Goal: Information Seeking & Learning: Learn about a topic

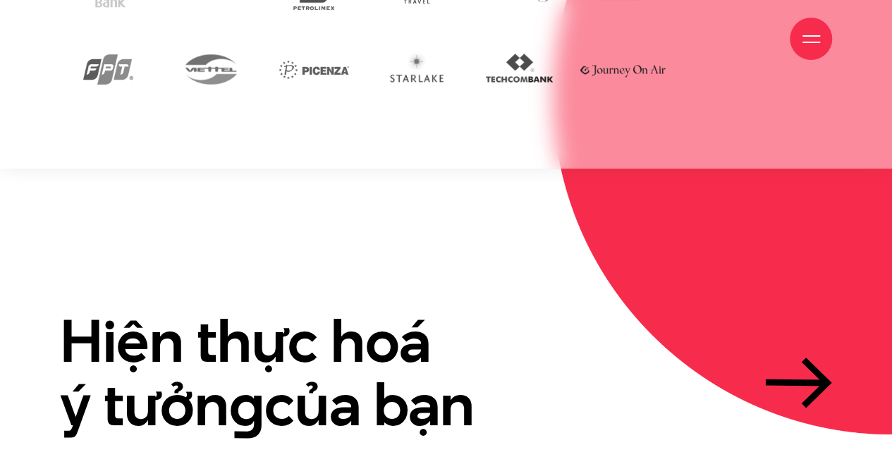
scroll to position [3169, 0]
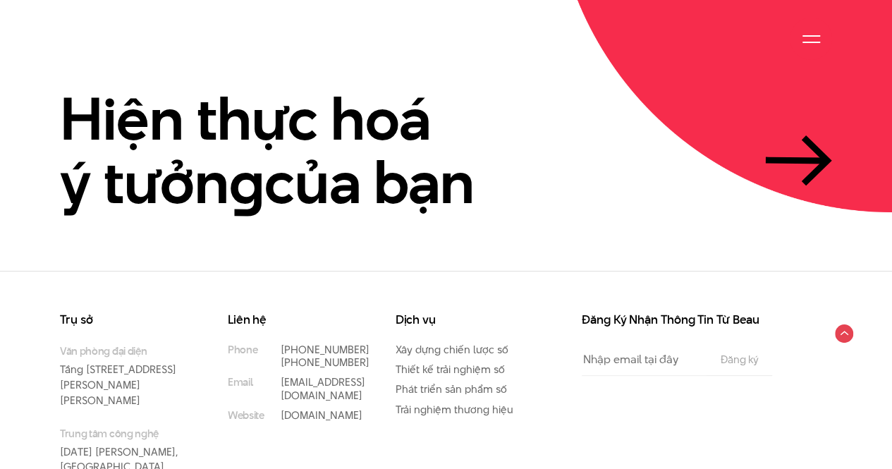
click at [817, 71] on div "Giới thiệu Dự án Dịch vụ Góc nhìn Liên hệ" at bounding box center [446, 39] width 772 height 78
click at [817, 77] on div "Giới thiệu Dự án Dịch vụ Góc nhìn Liên hệ" at bounding box center [446, 39] width 772 height 78
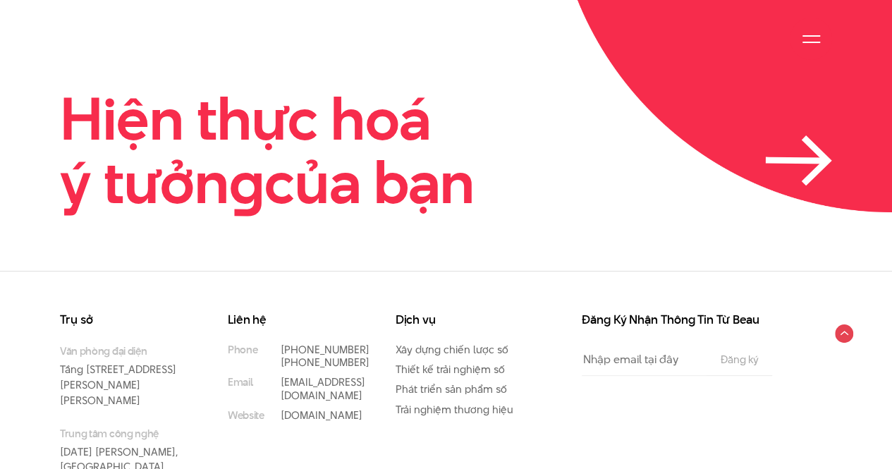
click at [816, 135] on icon at bounding box center [798, 160] width 67 height 50
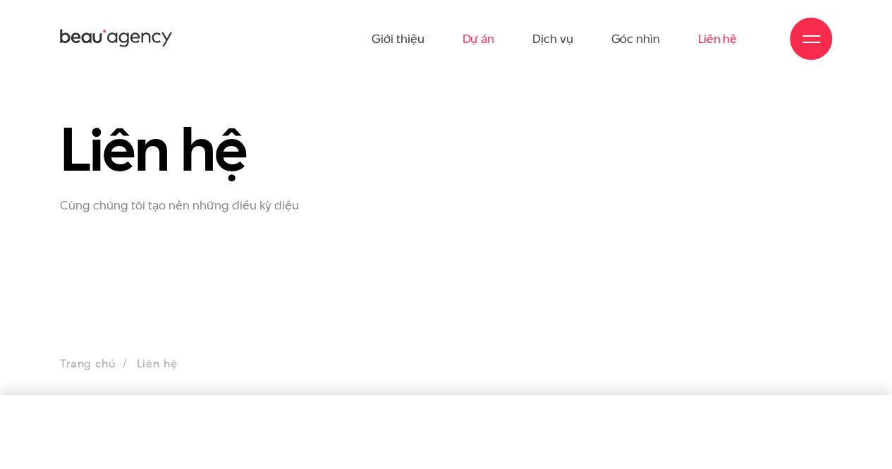
click at [471, 35] on link "Dự án" at bounding box center [478, 39] width 32 height 78
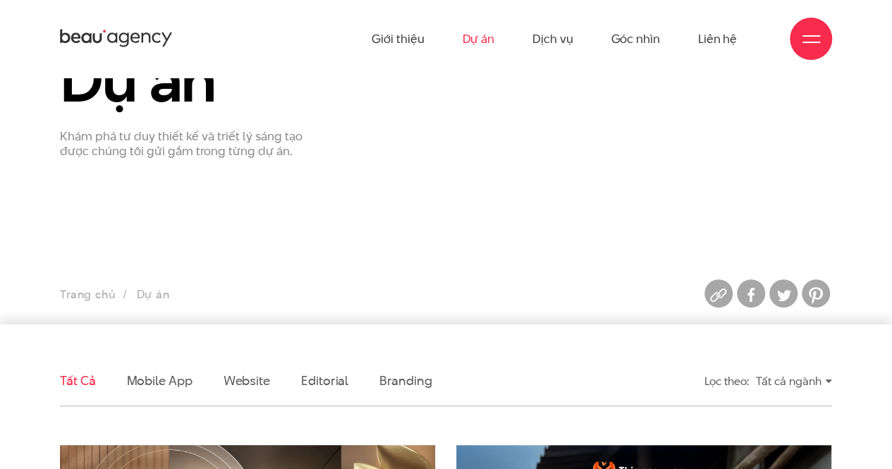
scroll to position [282, 0]
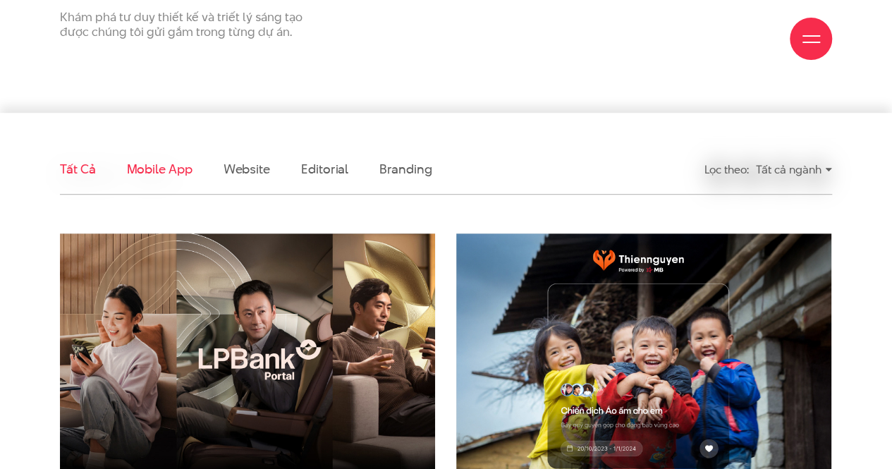
click at [156, 169] on link "Mobile app" at bounding box center [159, 169] width 66 height 18
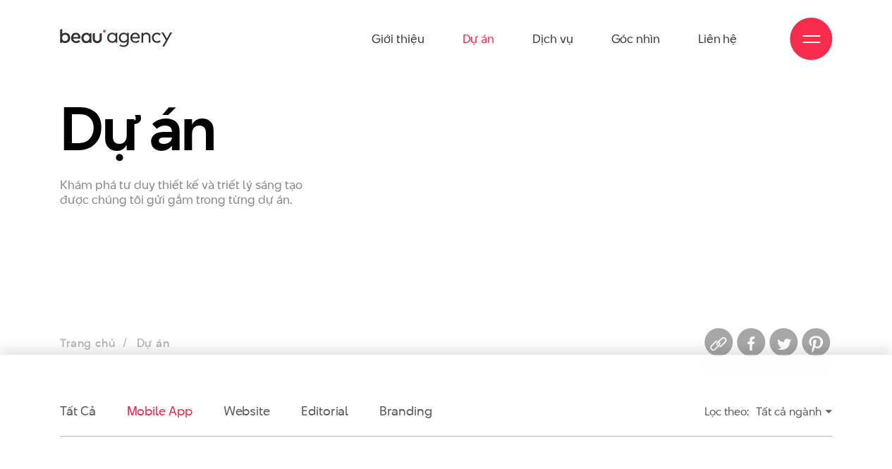
scroll to position [0, 0]
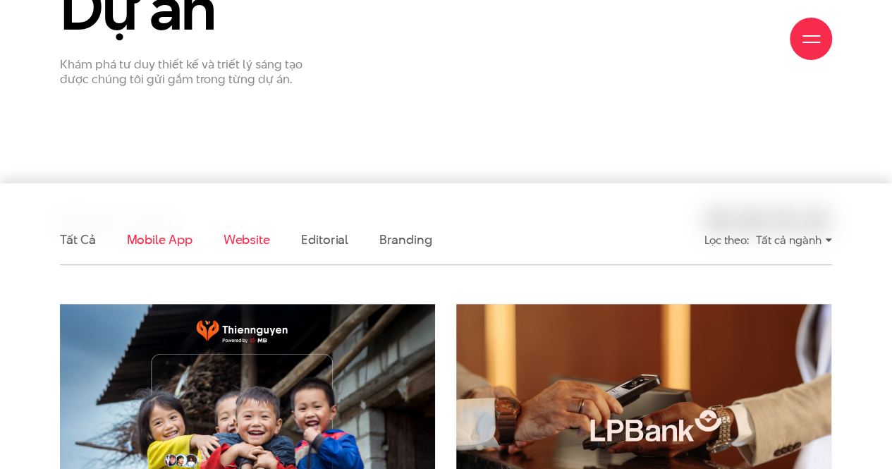
click at [267, 243] on link "Website" at bounding box center [247, 240] width 47 height 18
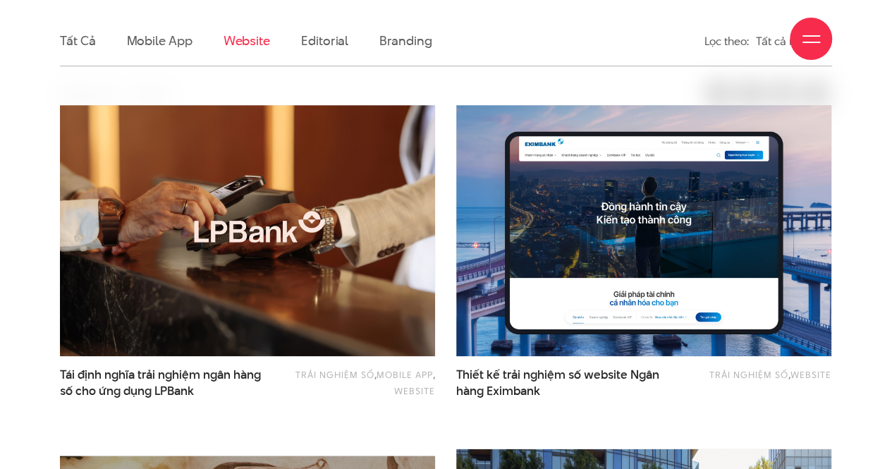
scroll to position [427, 0]
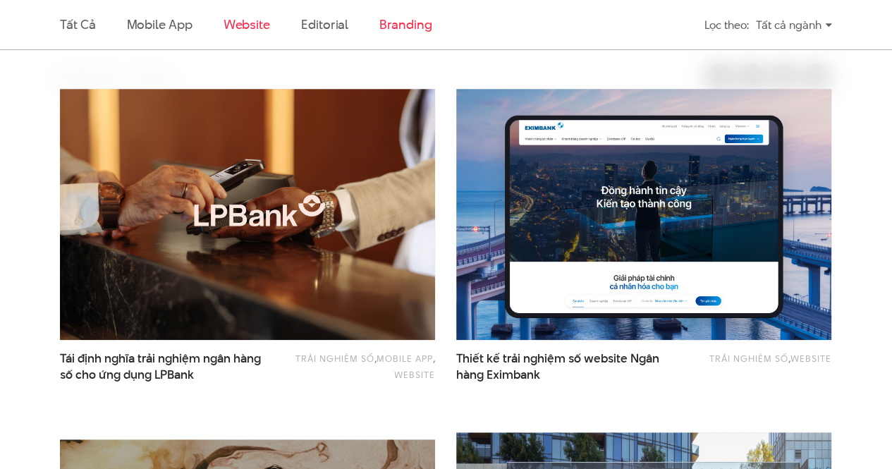
click at [425, 26] on link "Branding" at bounding box center [405, 25] width 52 height 18
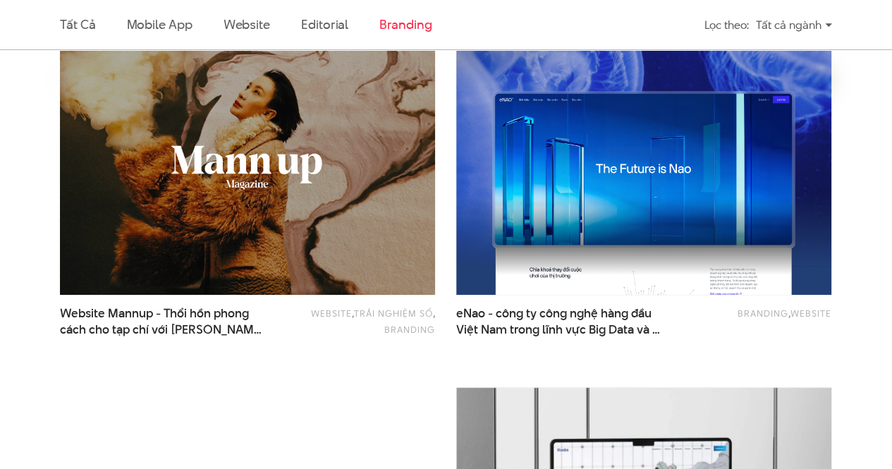
scroll to position [356, 0]
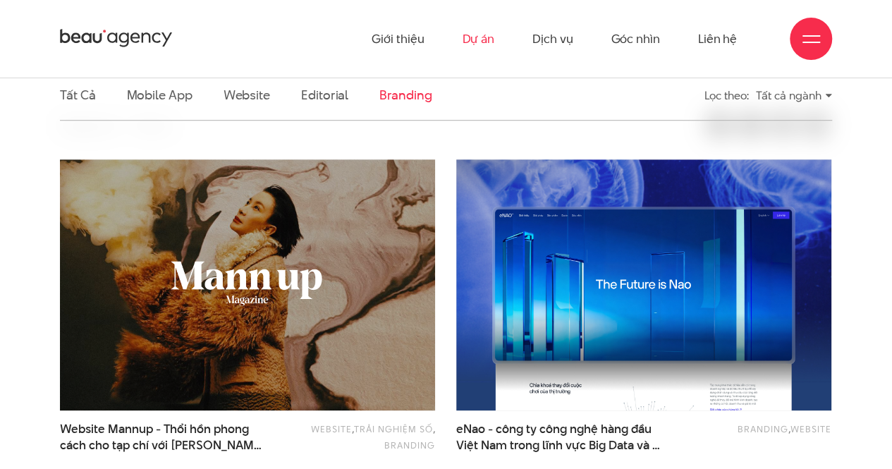
click at [323, 84] on li "Editorial" at bounding box center [324, 95] width 47 height 49
click at [326, 94] on link "Editorial" at bounding box center [324, 95] width 47 height 18
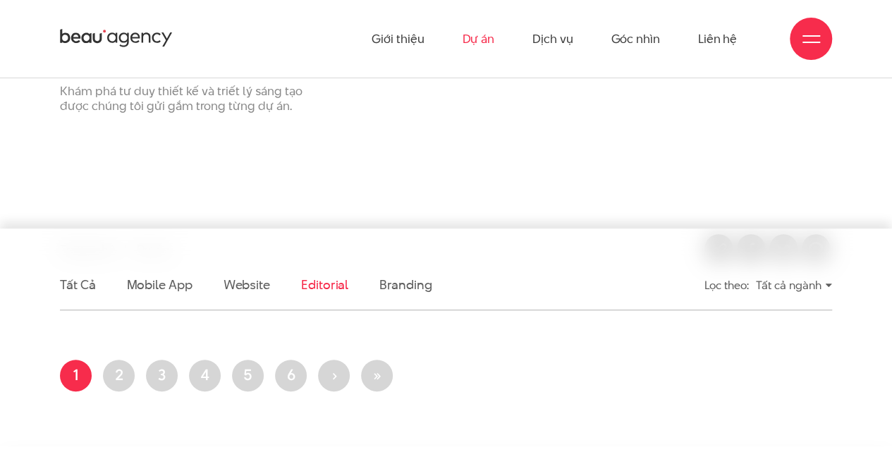
scroll to position [145, 0]
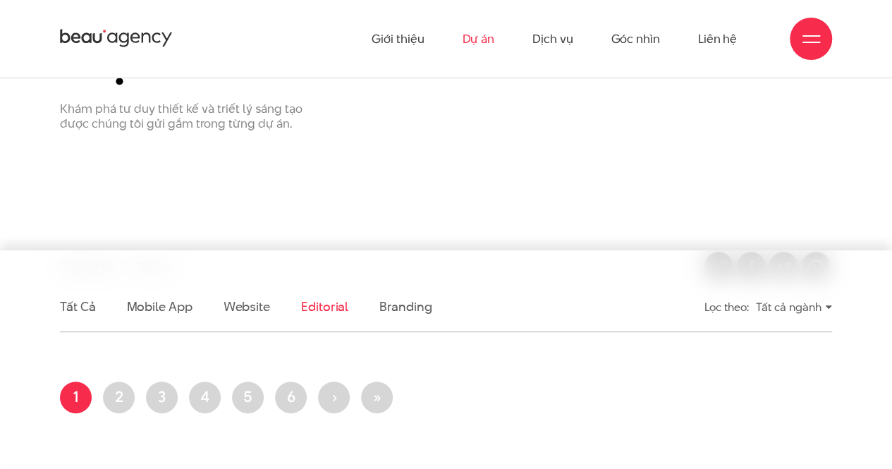
click at [824, 311] on div "Tất cả ngành" at bounding box center [794, 307] width 76 height 25
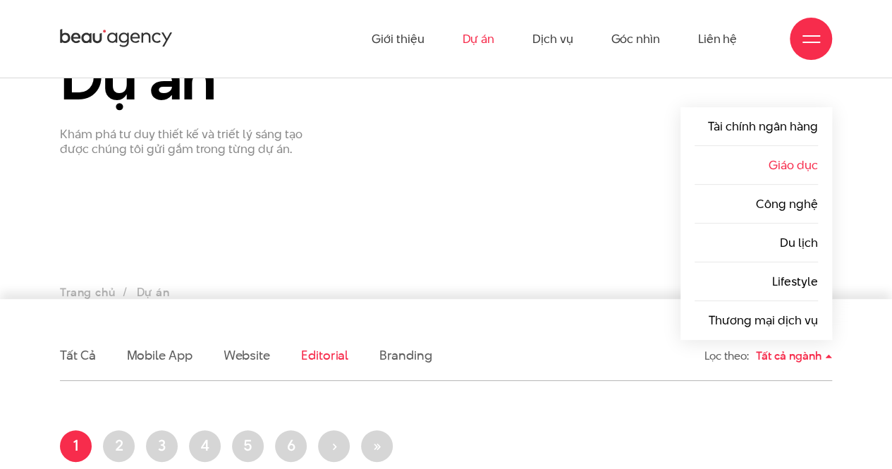
scroll to position [74, 0]
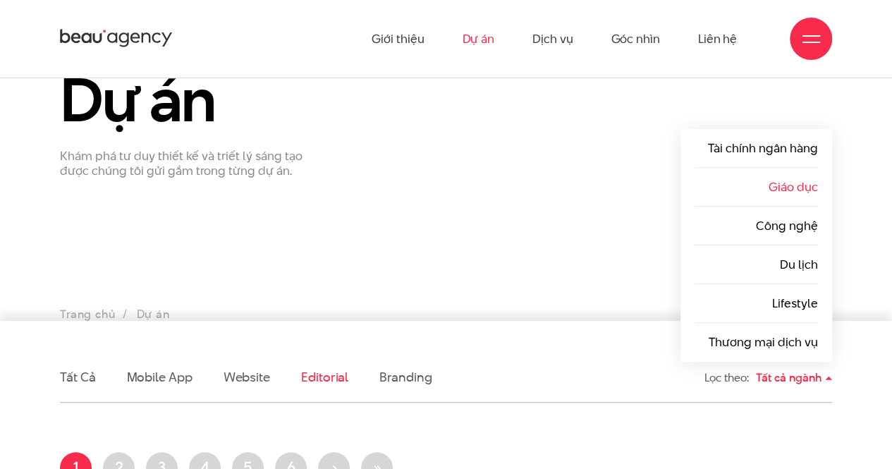
click at [801, 178] on link "Giáo dục" at bounding box center [793, 186] width 49 height 17
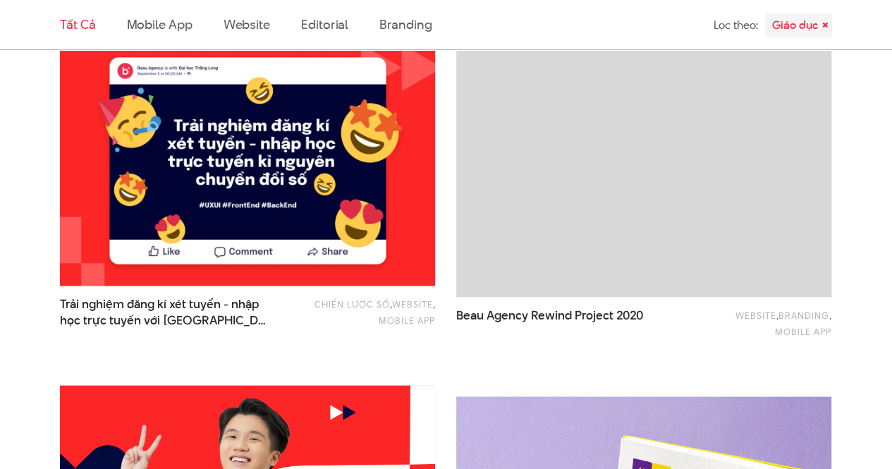
scroll to position [846, 0]
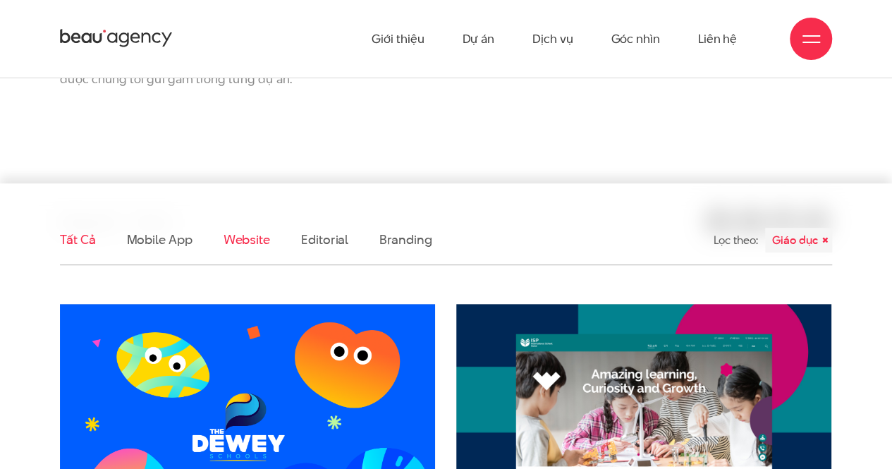
click at [238, 243] on link "Website" at bounding box center [247, 240] width 47 height 18
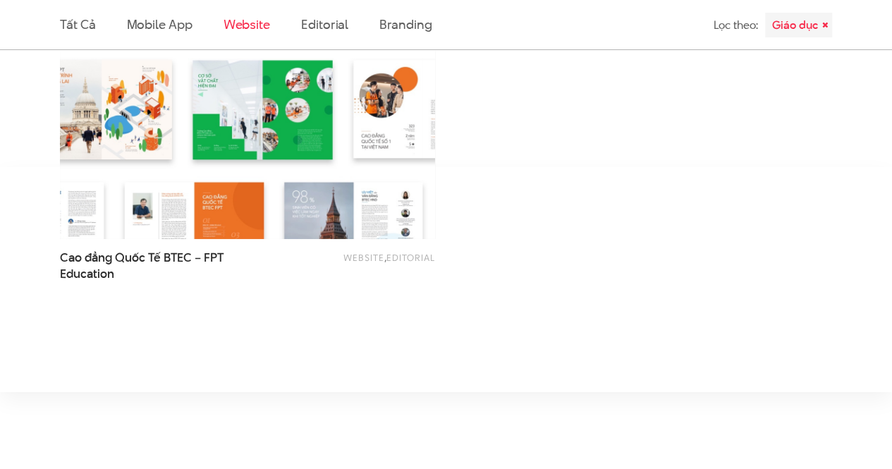
scroll to position [2189, 0]
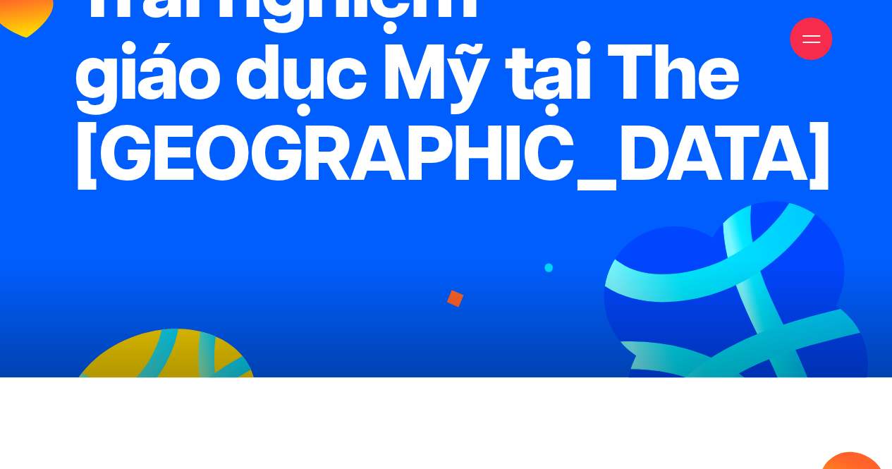
scroll to position [353, 0]
